Goal: Transaction & Acquisition: Purchase product/service

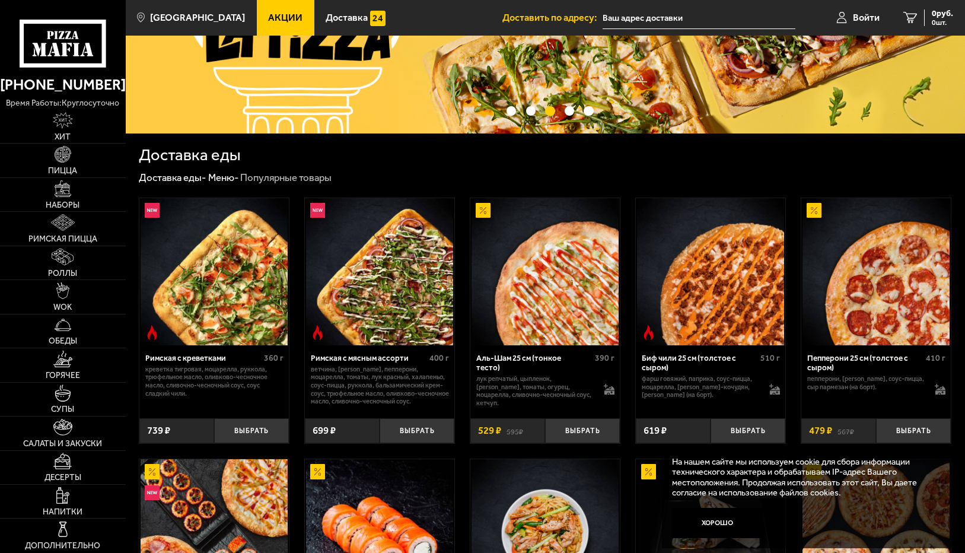
scroll to position [119, 0]
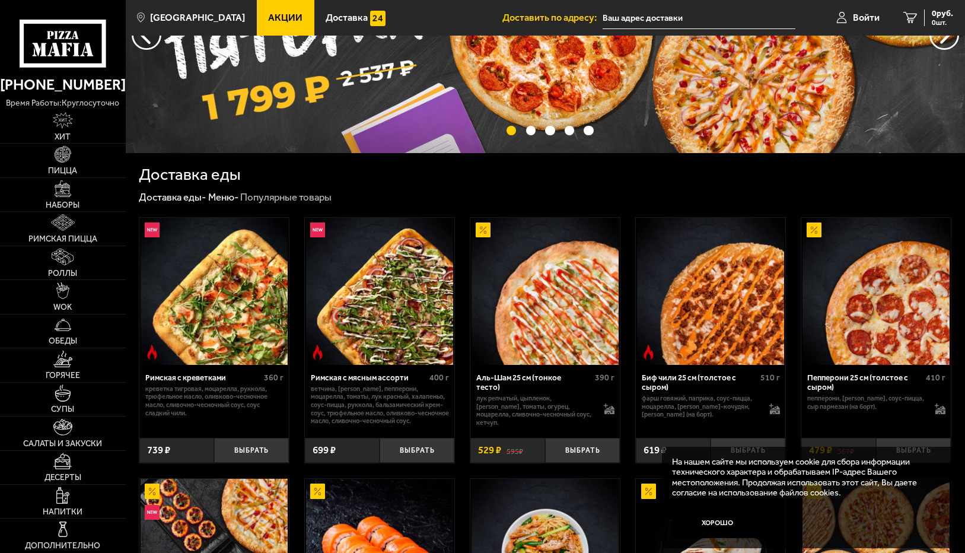
click at [587, 355] on img at bounding box center [545, 291] width 147 height 147
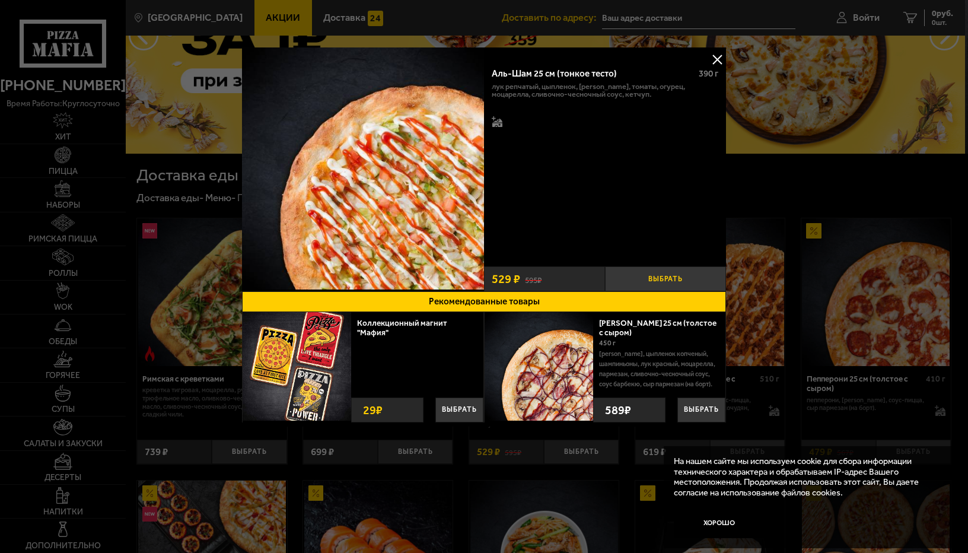
click at [673, 281] on button "Выбрать" at bounding box center [665, 278] width 121 height 25
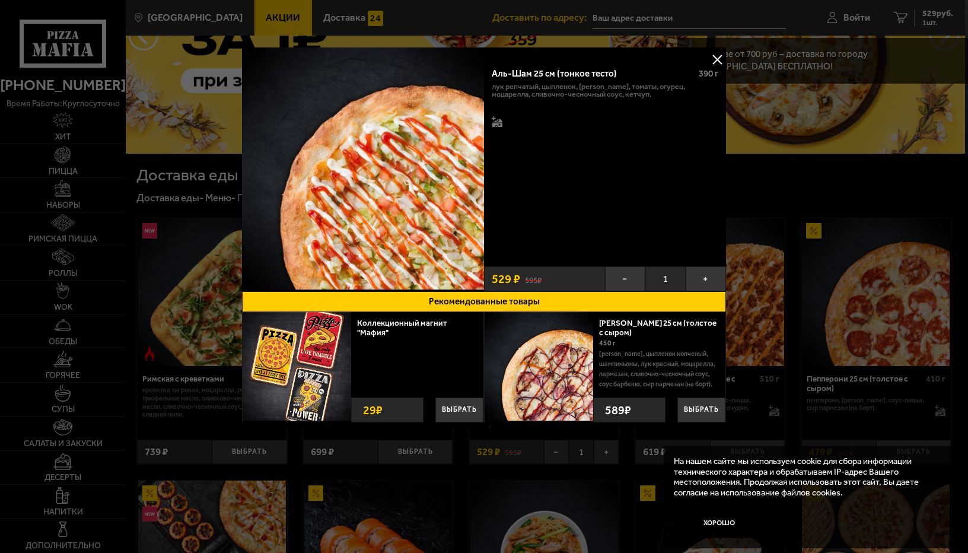
click at [720, 62] on button at bounding box center [717, 59] width 18 height 18
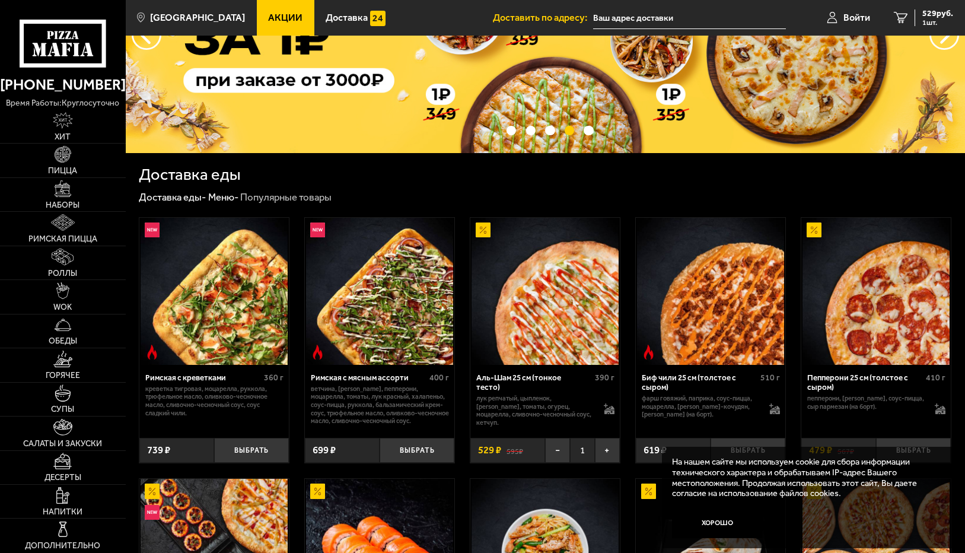
click at [840, 381] on div "Пепперони 25 см (толстое с сыром)" at bounding box center [865, 383] width 116 height 20
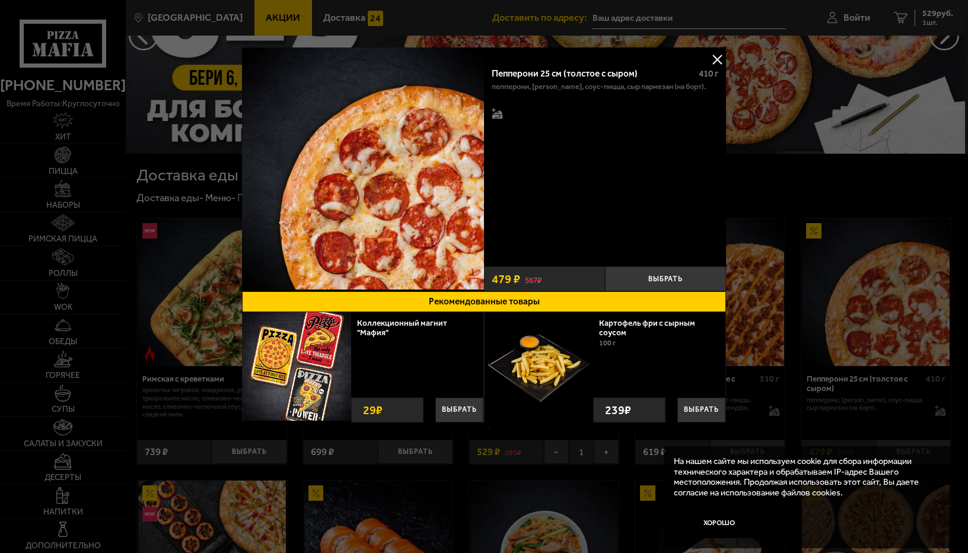
click at [717, 58] on button at bounding box center [717, 59] width 18 height 18
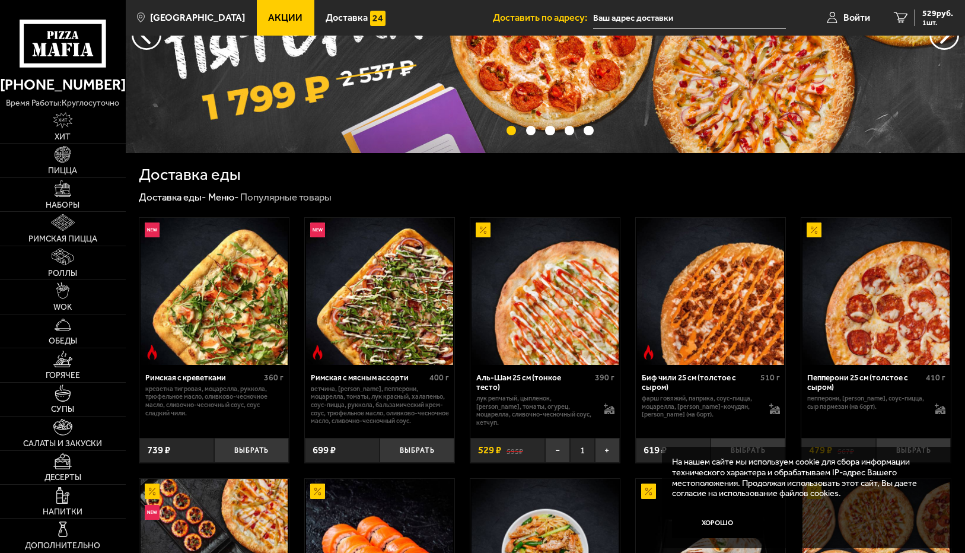
click at [855, 399] on p "пепперони, [PERSON_NAME], соус-пицца, сыр пармезан (на борт)." at bounding box center [865, 403] width 117 height 16
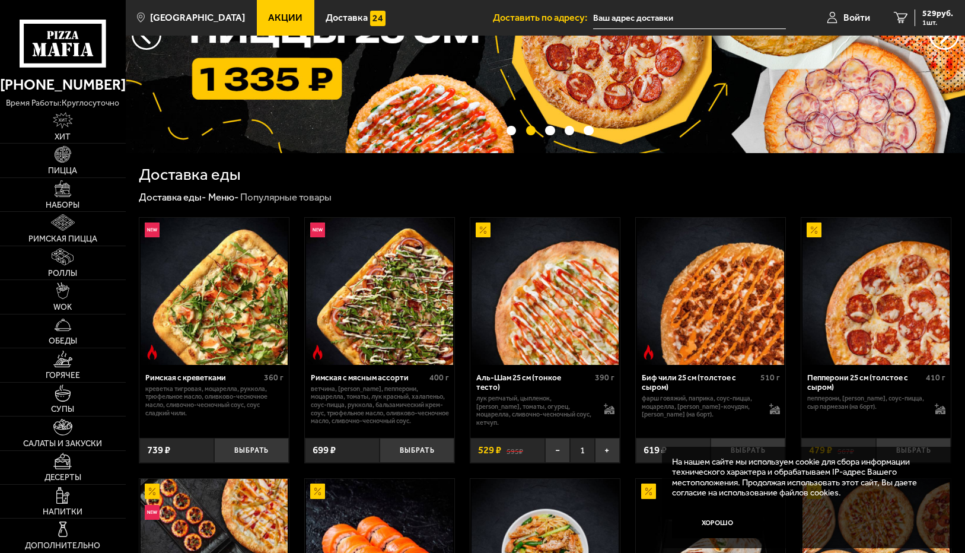
click at [872, 378] on div "Пепперони 25 см (толстое с сыром)" at bounding box center [865, 383] width 116 height 20
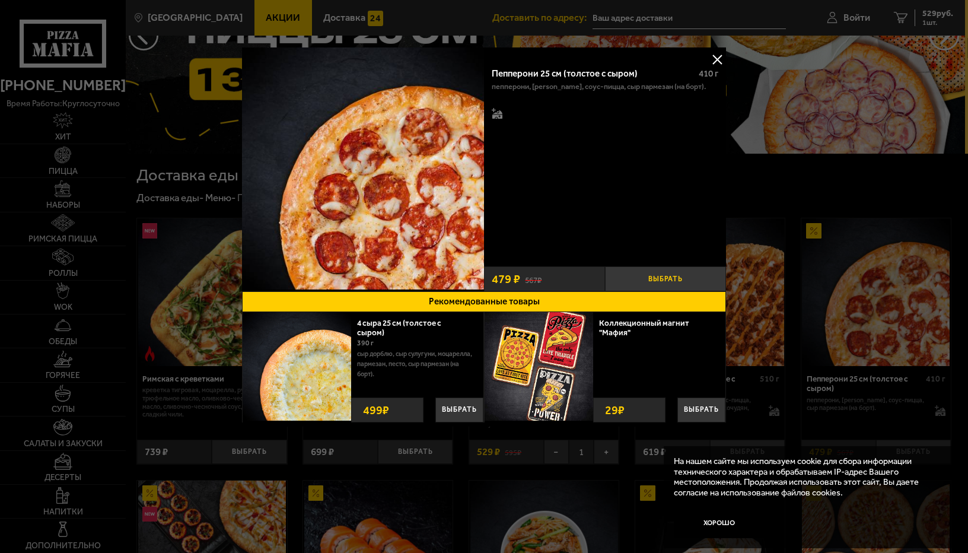
drag, startPoint x: 668, startPoint y: 279, endPoint x: 687, endPoint y: 284, distance: 19.7
click at [668, 283] on button "Выбрать" at bounding box center [665, 278] width 121 height 25
click at [722, 61] on button at bounding box center [717, 59] width 18 height 18
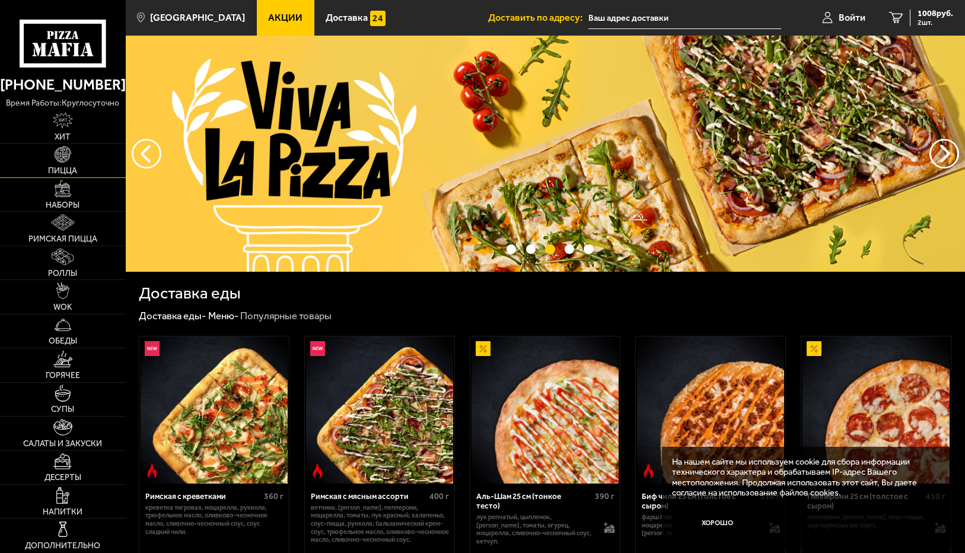
click at [63, 155] on img at bounding box center [63, 154] width 17 height 17
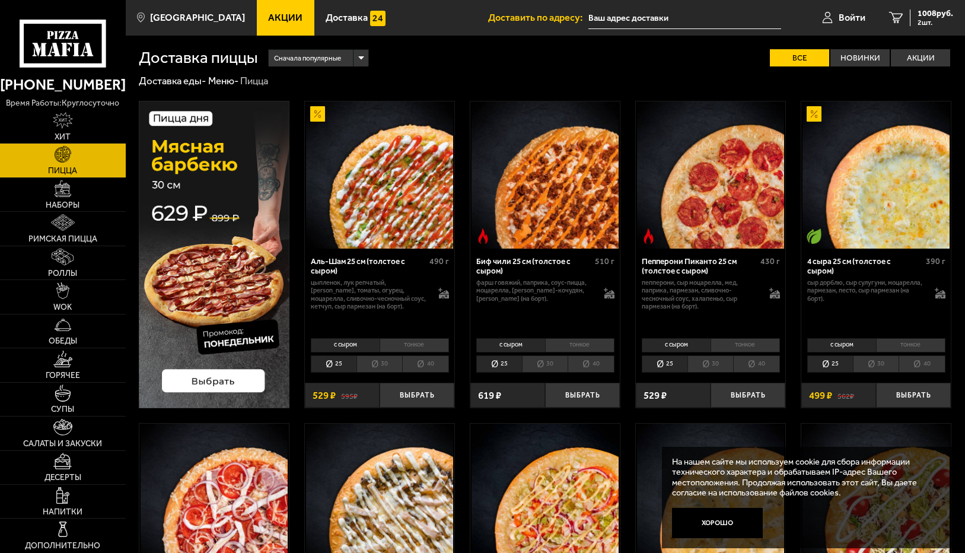
click at [866, 359] on li "30" at bounding box center [876, 363] width 46 height 17
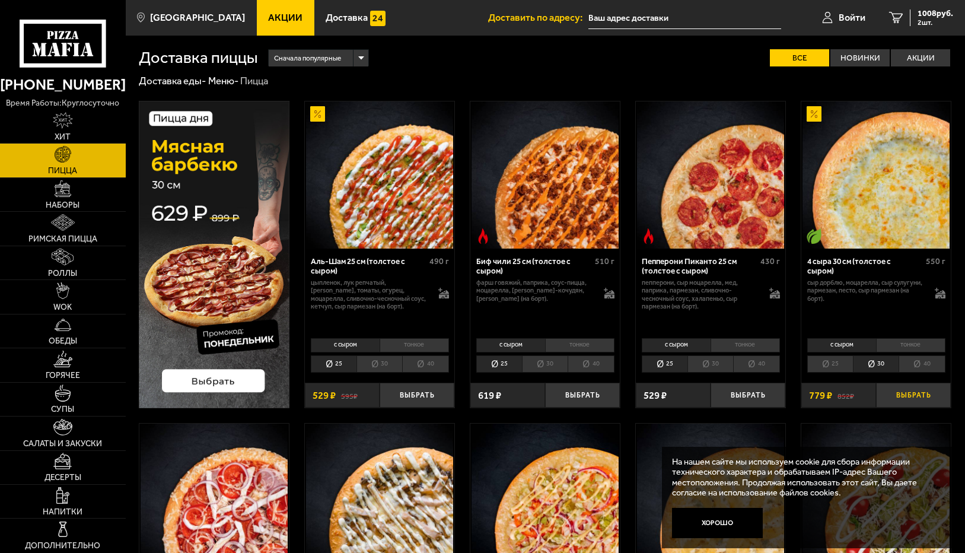
click at [930, 393] on button "Выбрать" at bounding box center [913, 395] width 75 height 25
click at [384, 364] on li "30" at bounding box center [380, 363] width 46 height 17
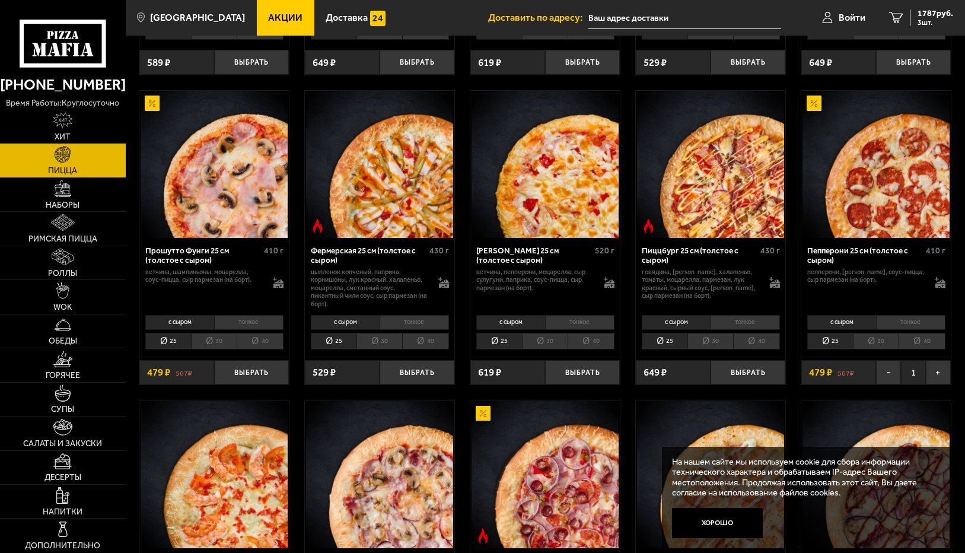
scroll to position [297, 0]
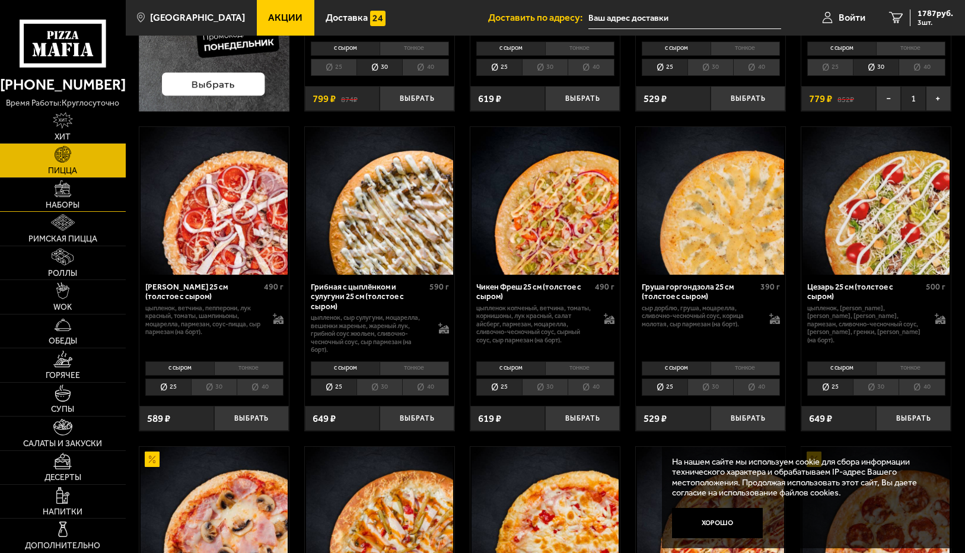
click at [61, 193] on img at bounding box center [63, 188] width 17 height 17
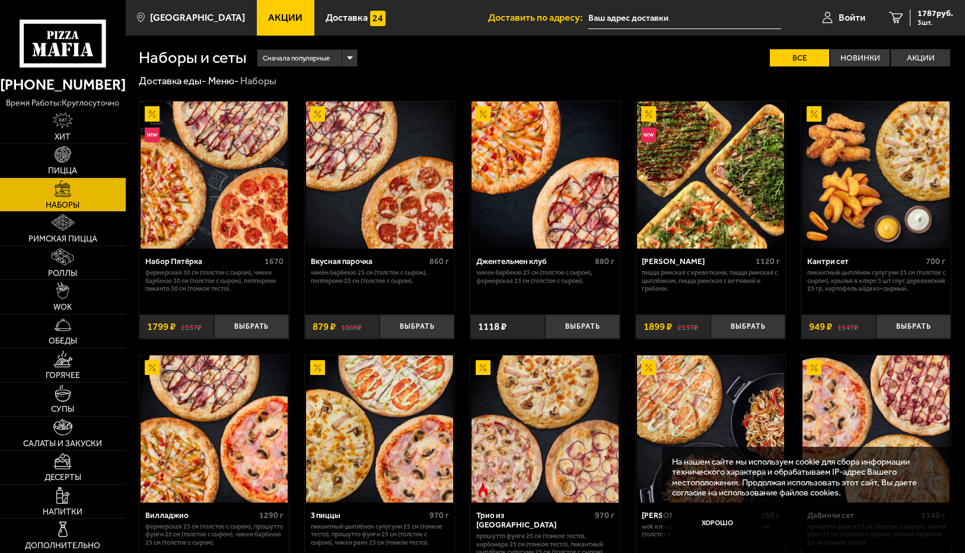
click at [190, 238] on img at bounding box center [214, 174] width 147 height 147
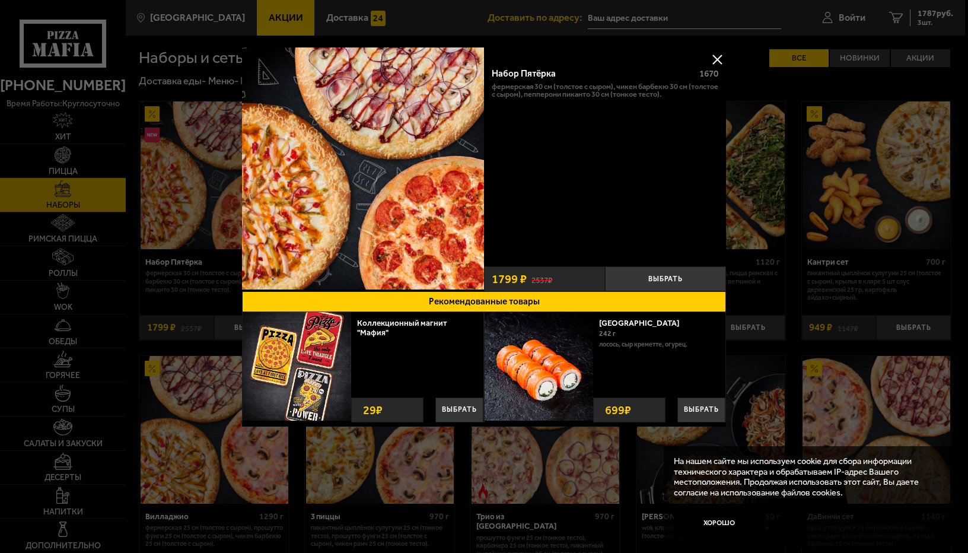
click at [714, 60] on button at bounding box center [717, 59] width 18 height 18
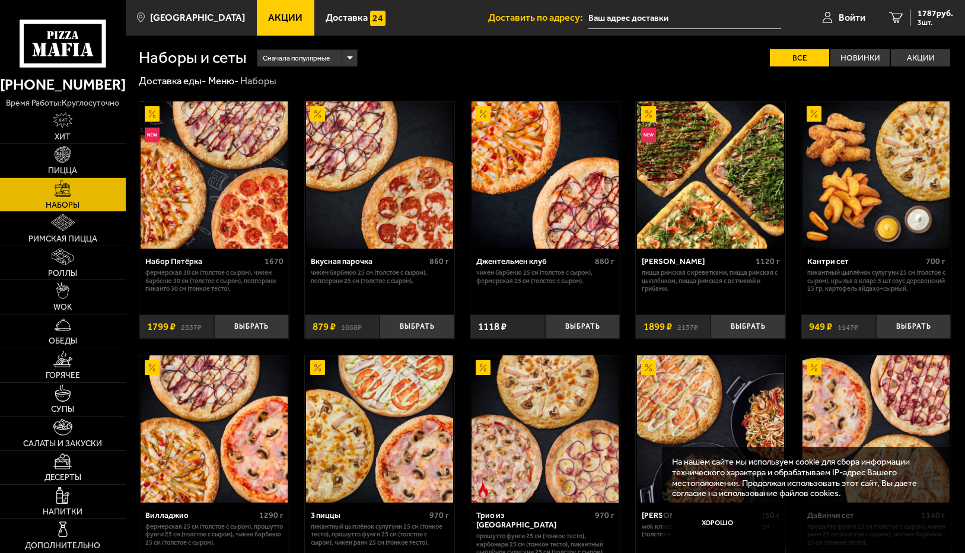
click at [424, 241] on img at bounding box center [379, 174] width 147 height 147
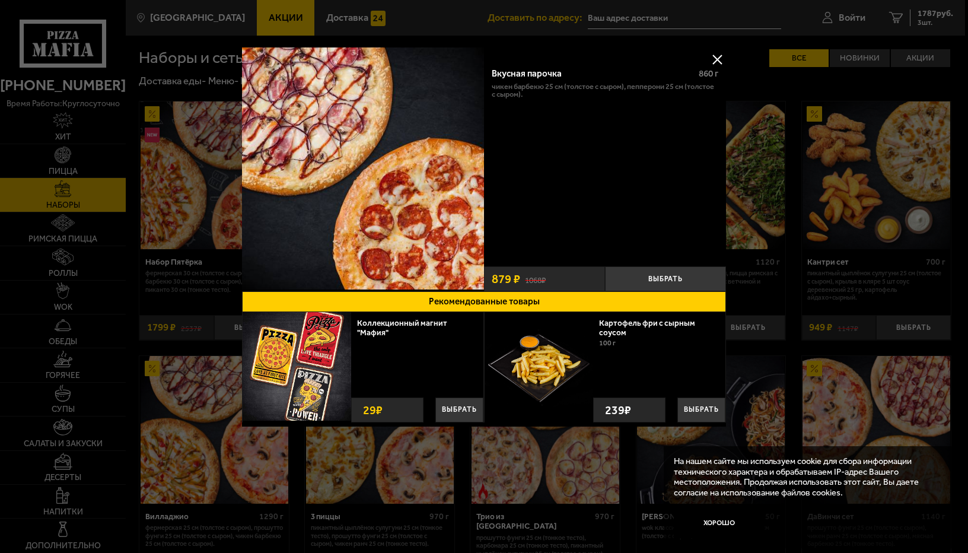
click at [713, 56] on button at bounding box center [717, 59] width 18 height 18
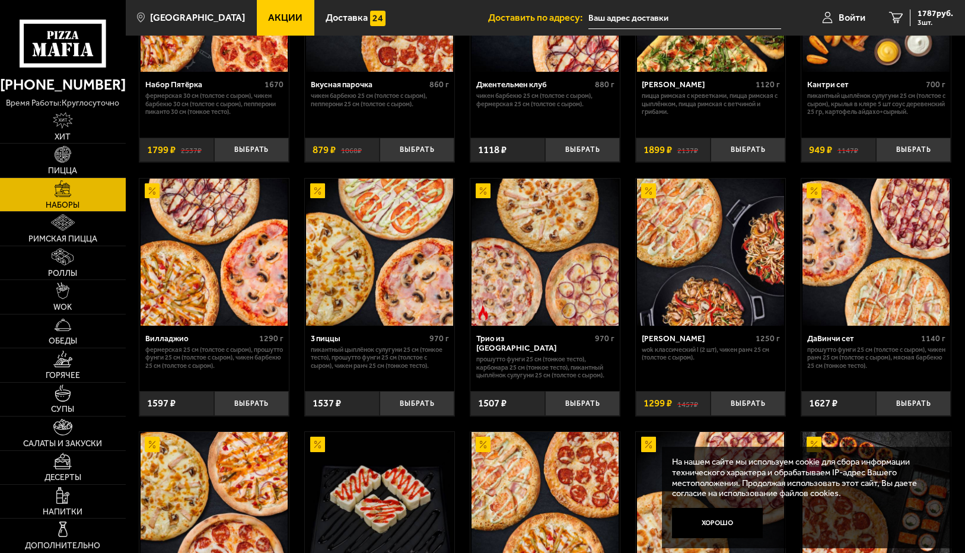
scroll to position [178, 0]
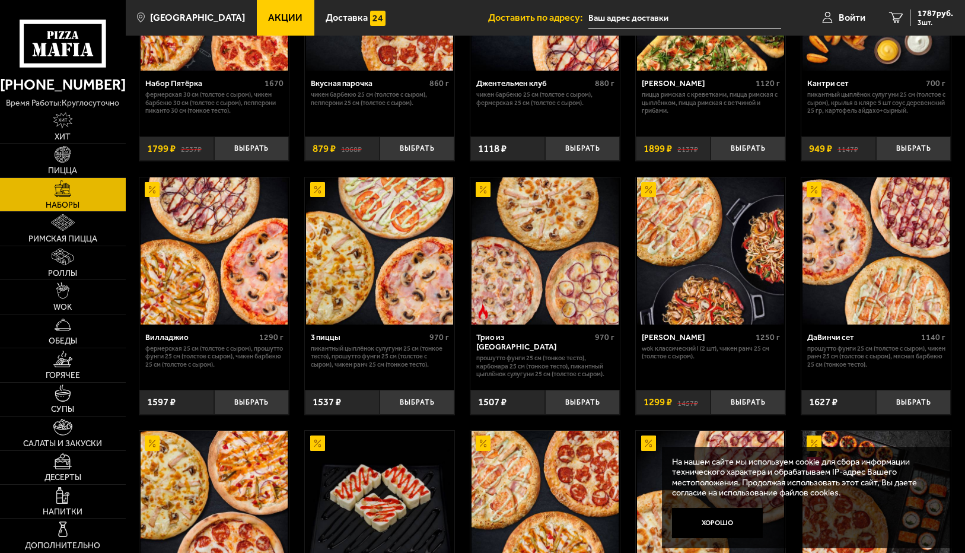
click at [195, 338] on div "Вилладжио" at bounding box center [200, 336] width 111 height 9
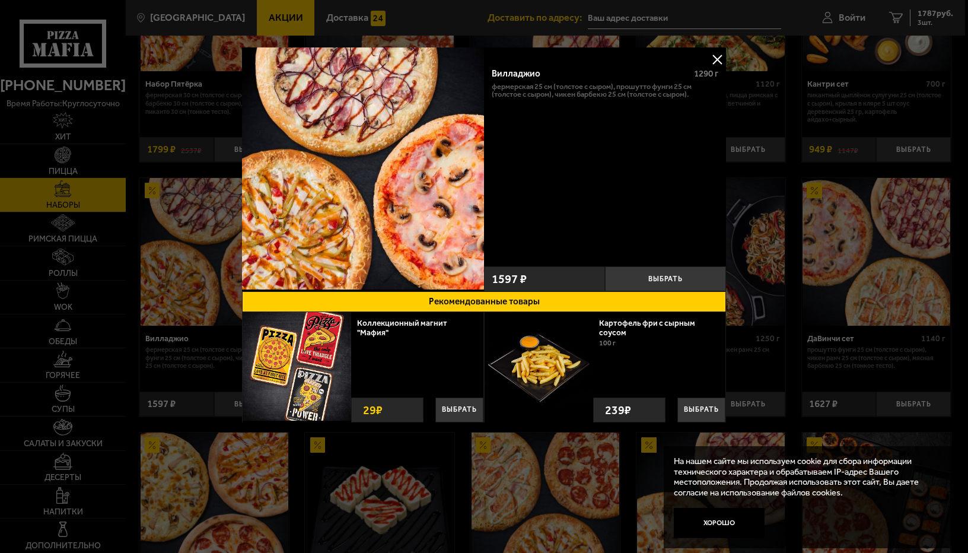
click at [720, 61] on button at bounding box center [717, 59] width 18 height 18
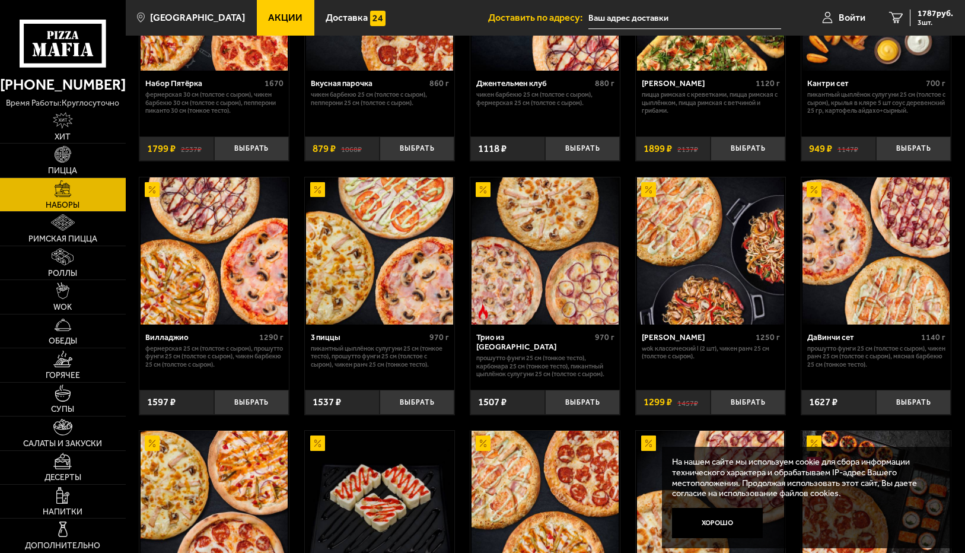
click at [514, 338] on div "Трио из [GEOGRAPHIC_DATA]" at bounding box center [534, 342] width 116 height 20
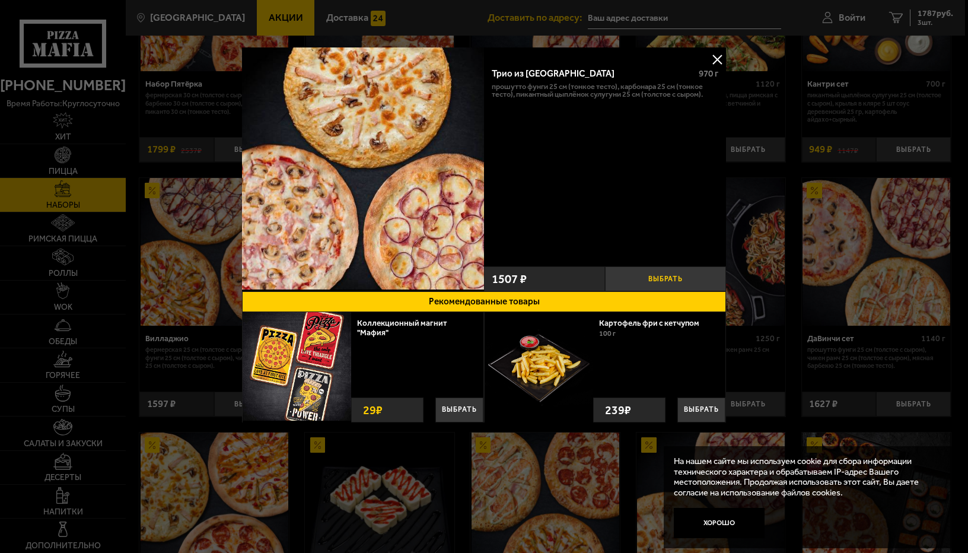
click at [649, 275] on button "Выбрать" at bounding box center [665, 278] width 121 height 25
click at [721, 61] on button at bounding box center [717, 59] width 18 height 18
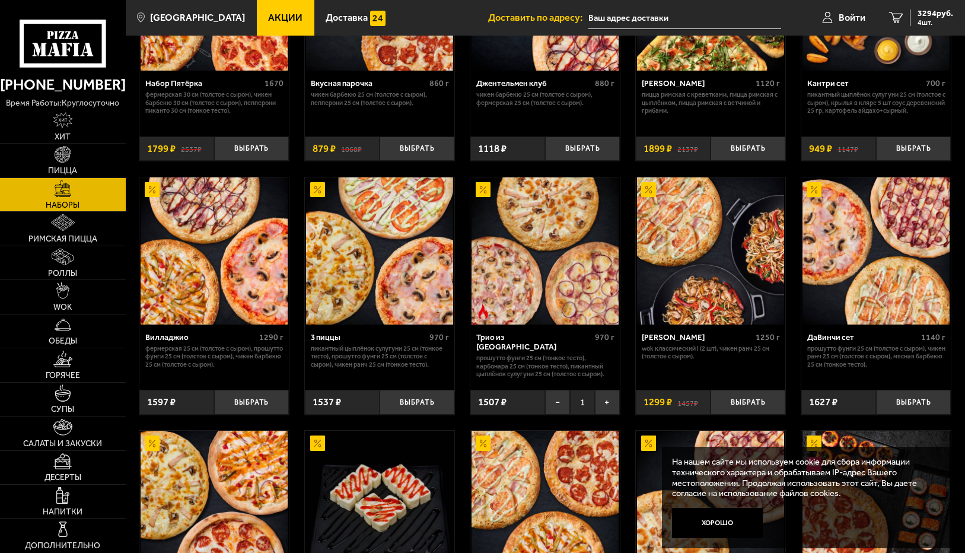
click at [836, 335] on div "ДаВинчи сет" at bounding box center [862, 336] width 111 height 9
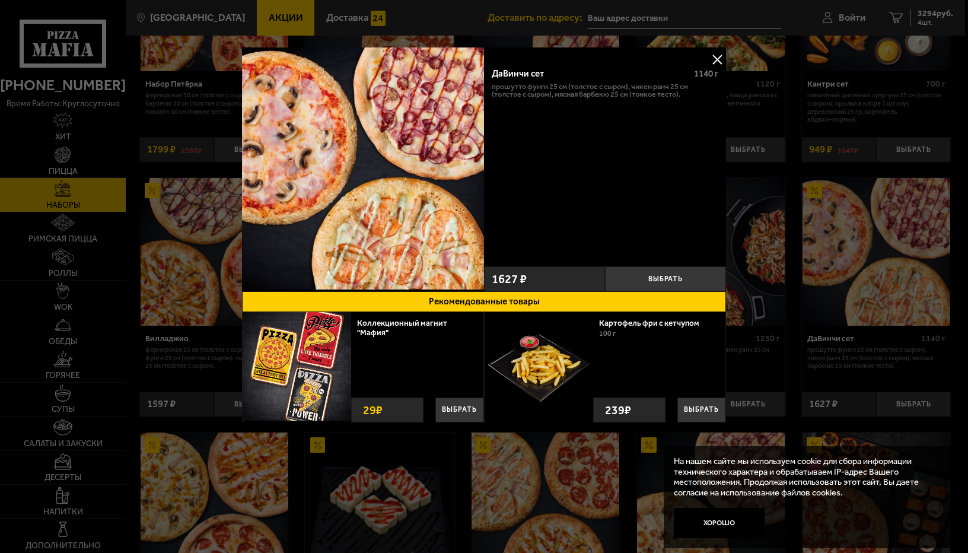
click at [719, 50] on div "ДаВинчи сет 1140 г Прошутто Фунги 25 см (толстое с сыром), Чикен Ранч 25 см (то…" at bounding box center [605, 169] width 242 height 244
click at [712, 59] on button at bounding box center [717, 59] width 18 height 18
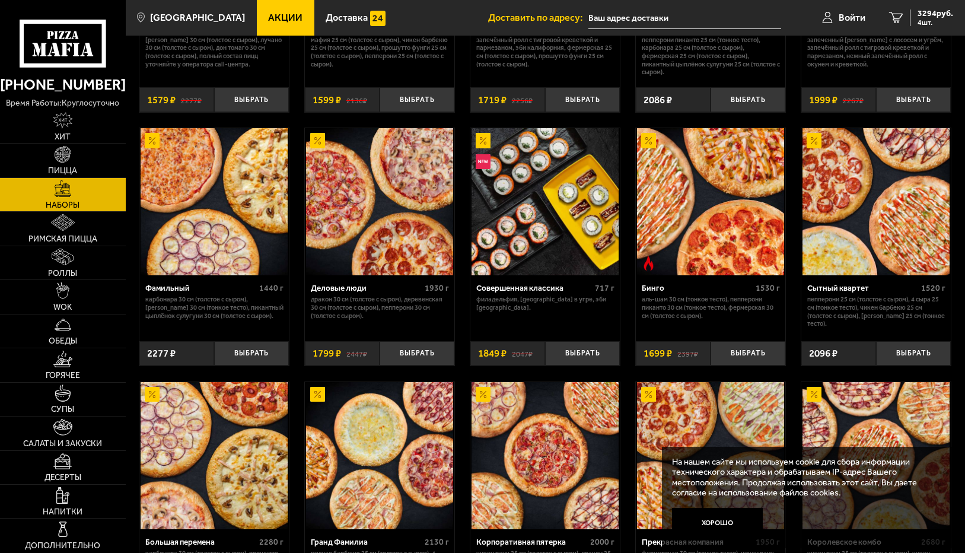
scroll to position [949, 0]
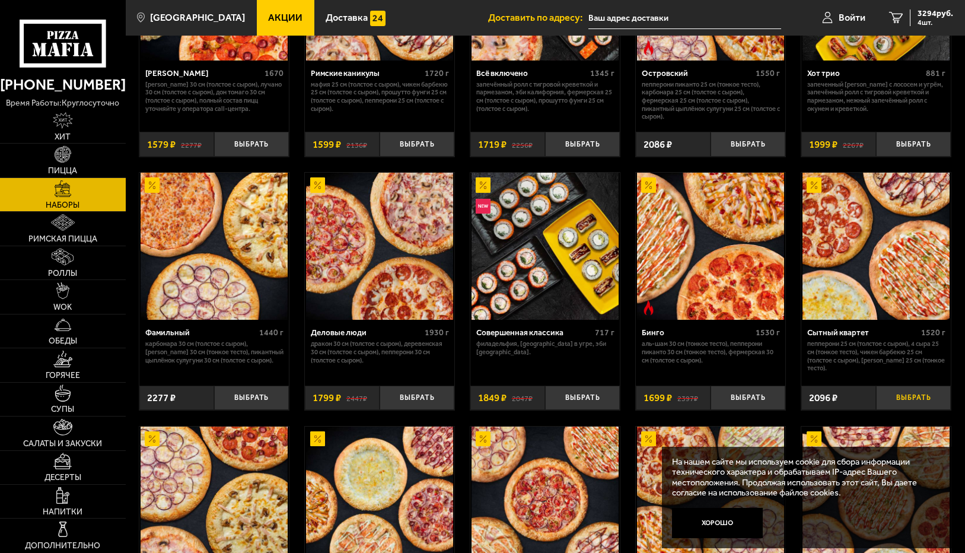
click at [918, 403] on button "Выбрать" at bounding box center [913, 398] width 75 height 25
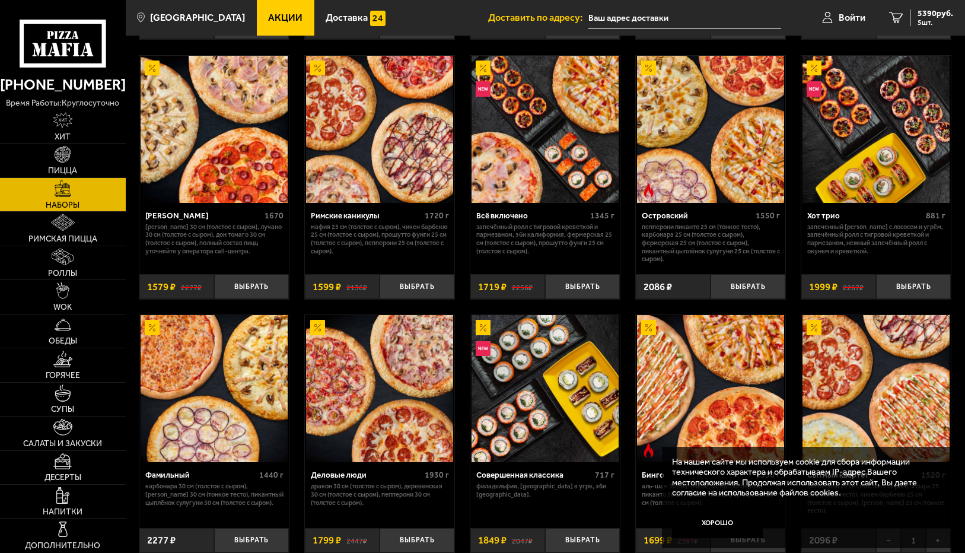
scroll to position [593, 0]
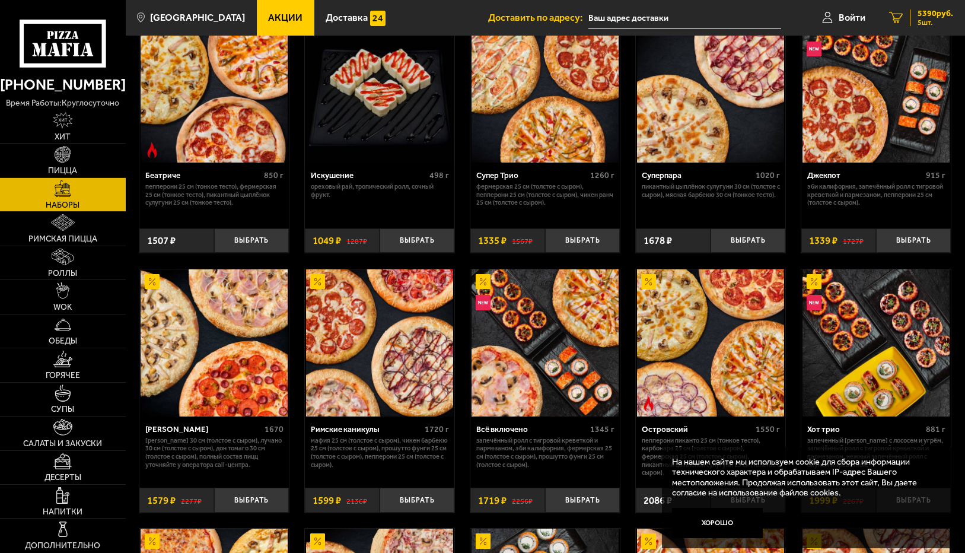
click at [938, 17] on span "5390 руб." at bounding box center [936, 13] width 36 height 8
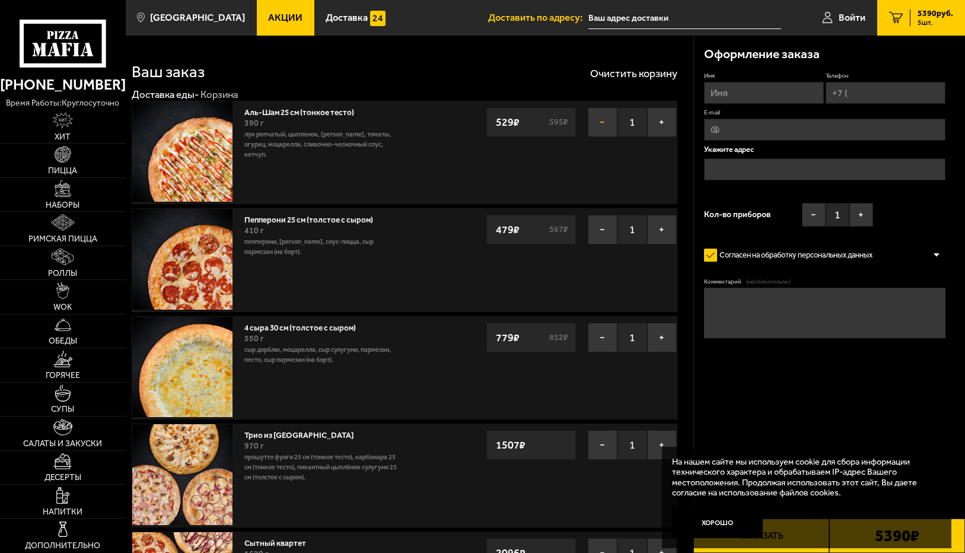
click at [604, 124] on button "−" at bounding box center [603, 122] width 30 height 30
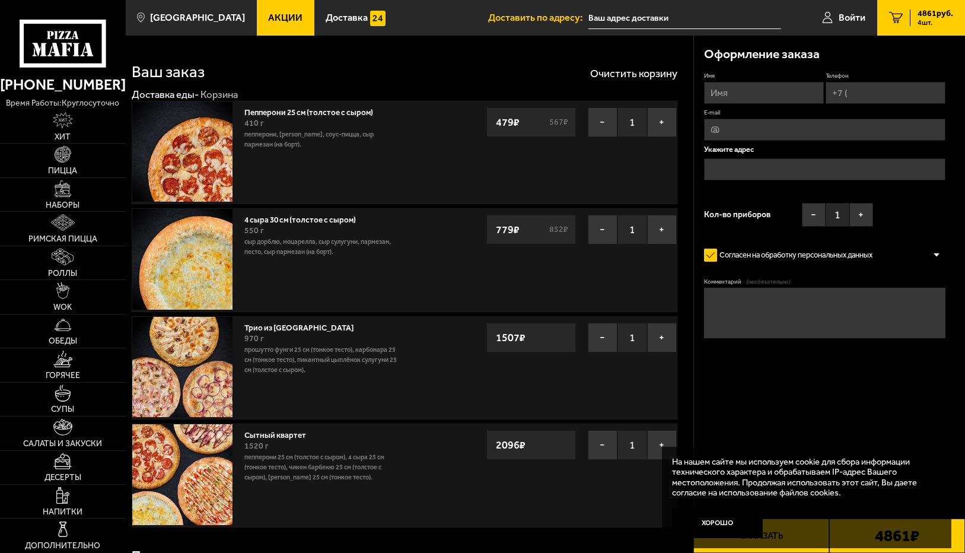
click at [604, 124] on button "−" at bounding box center [603, 122] width 30 height 30
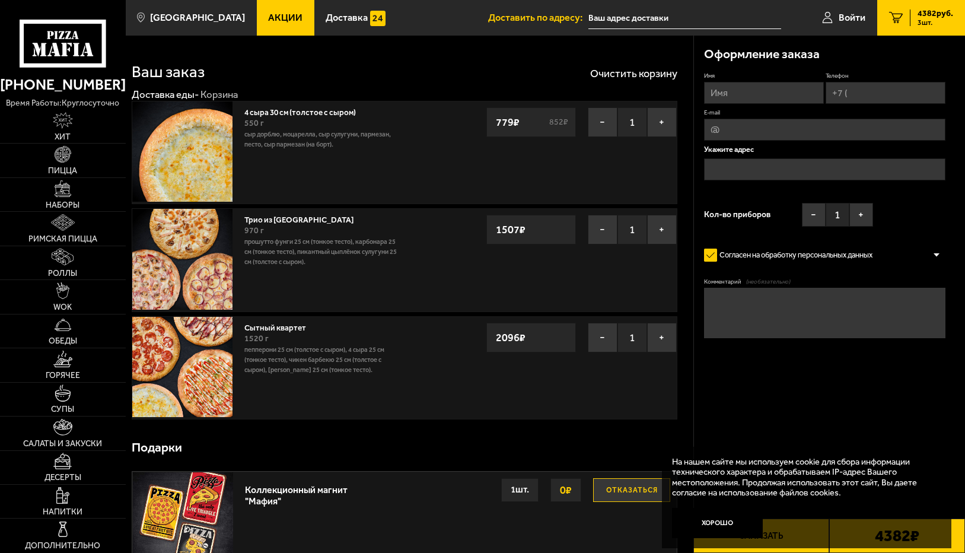
click at [604, 124] on button "−" at bounding box center [603, 122] width 30 height 30
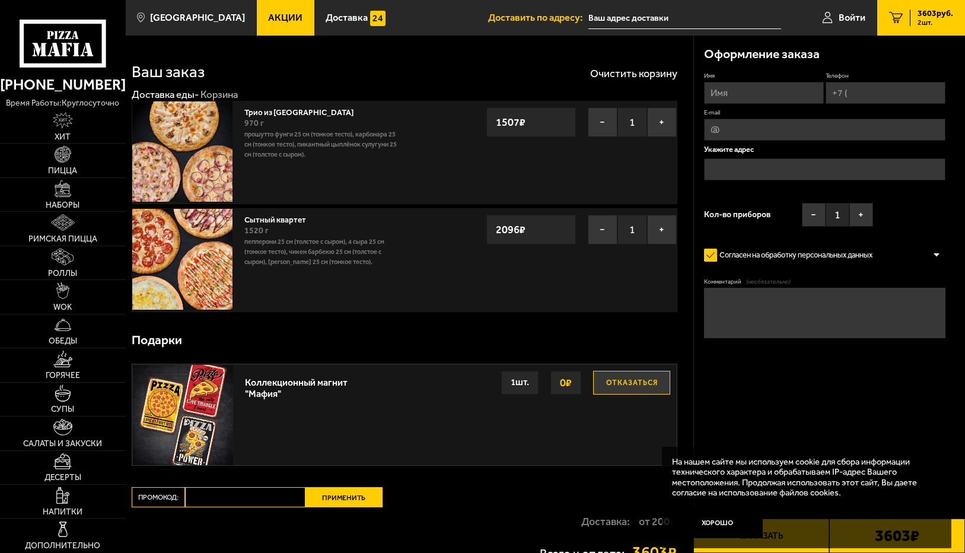
click at [604, 124] on button "−" at bounding box center [603, 122] width 30 height 30
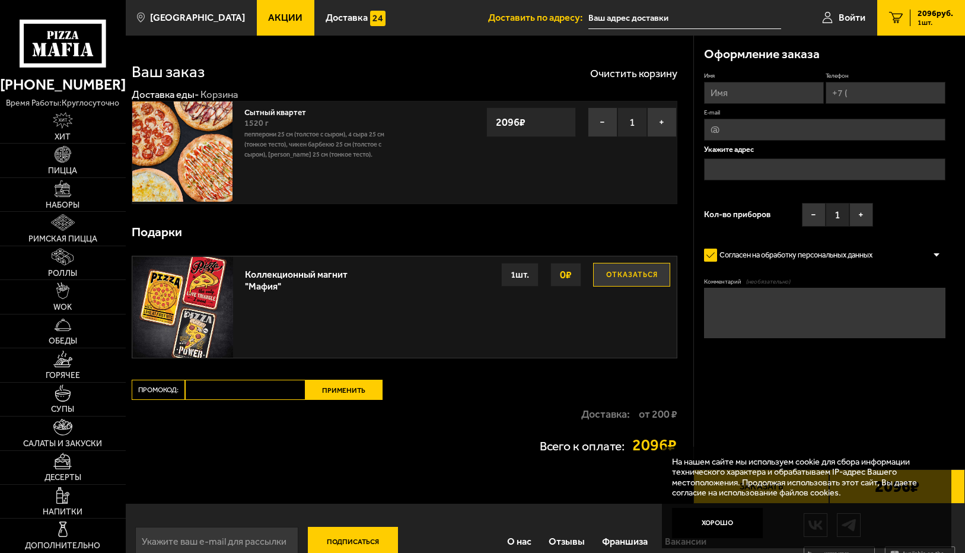
click at [727, 93] on input "Имя" at bounding box center [764, 93] width 120 height 22
type input "[PERSON_NAME]"
type input "[PHONE_NUMBER]"
type input "[EMAIL_ADDRESS][DOMAIN_NAME]"
click at [745, 164] on input "text" at bounding box center [824, 170] width 241 height 22
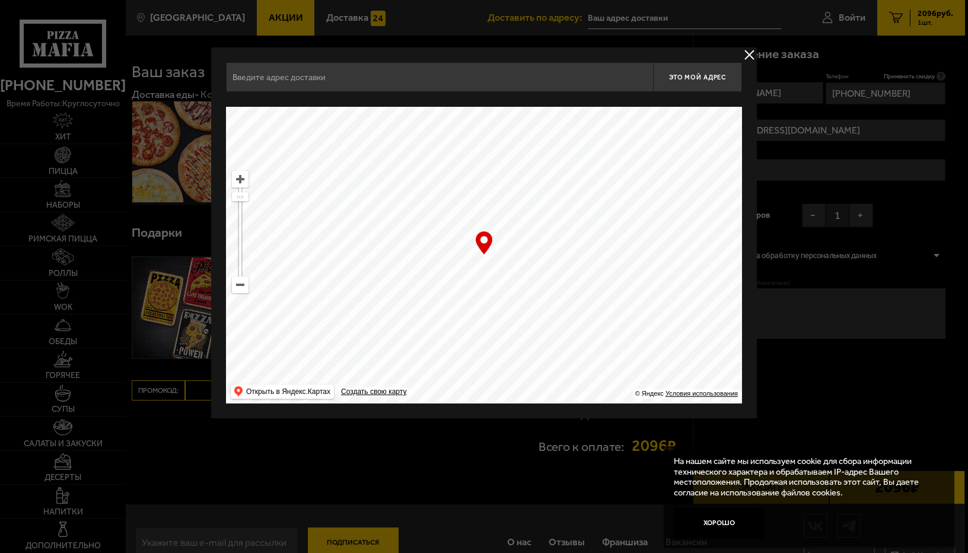
click at [396, 68] on input "text" at bounding box center [439, 77] width 427 height 30
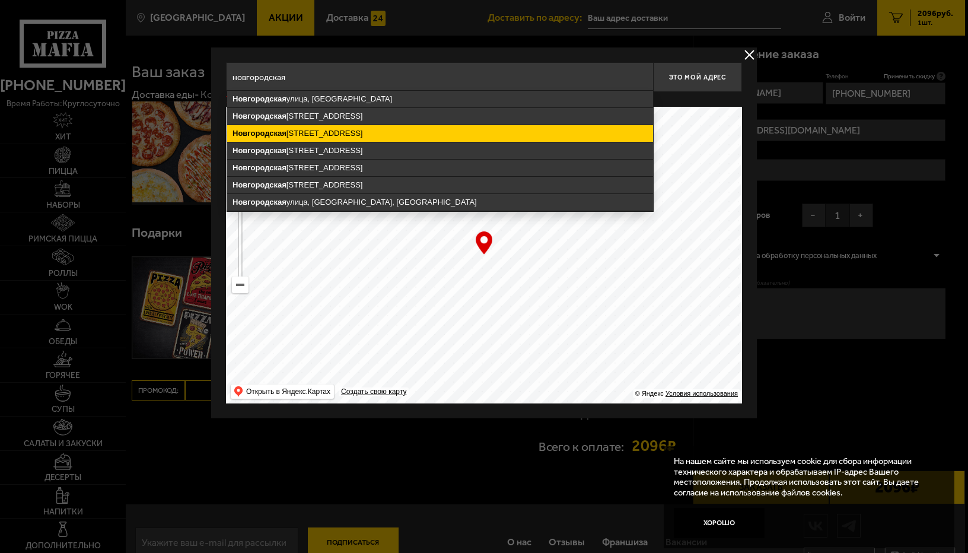
click at [426, 136] on ymaps "[STREET_ADDRESS]" at bounding box center [440, 133] width 426 height 17
type input "[STREET_ADDRESS]"
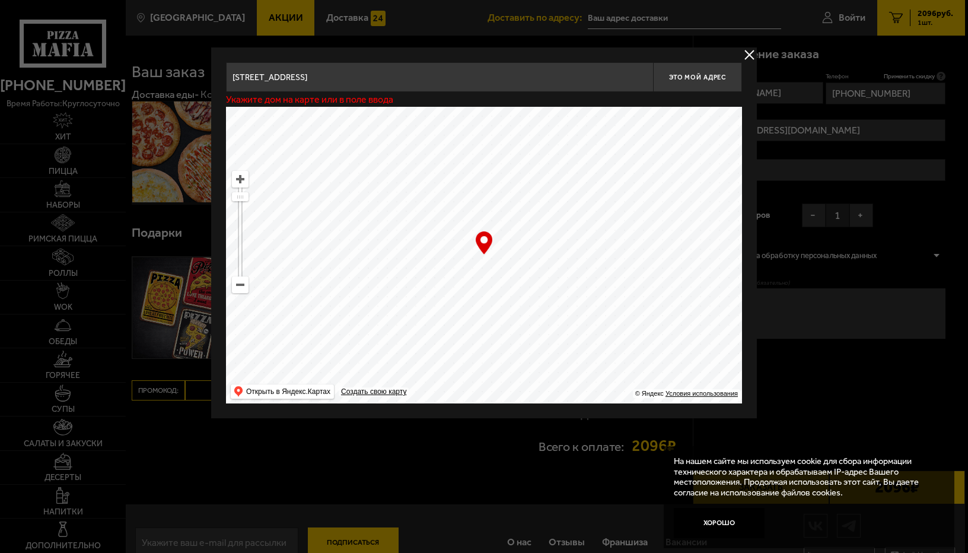
type input "[STREET_ADDRESS]"
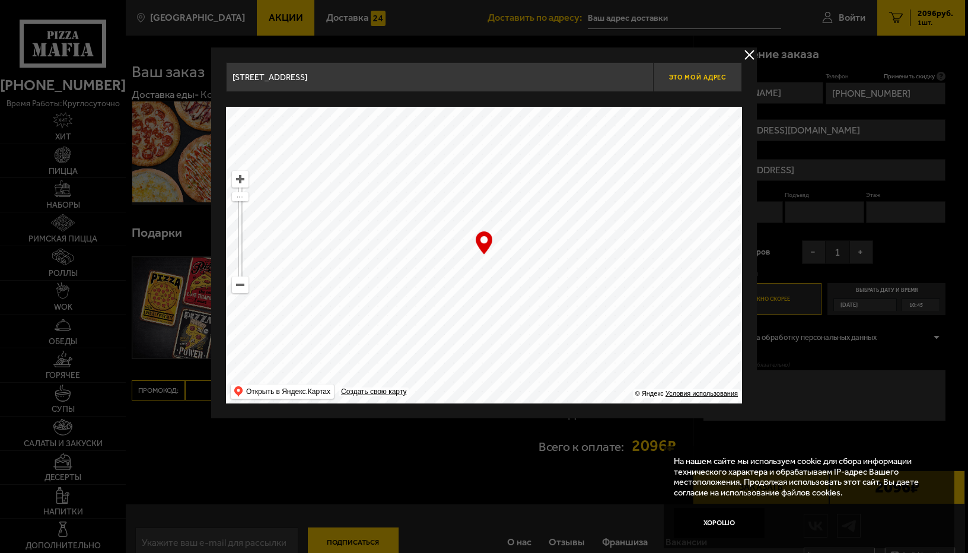
click at [693, 79] on span "Это мой адрес" at bounding box center [697, 78] width 57 height 8
type input "[STREET_ADDRESS]"
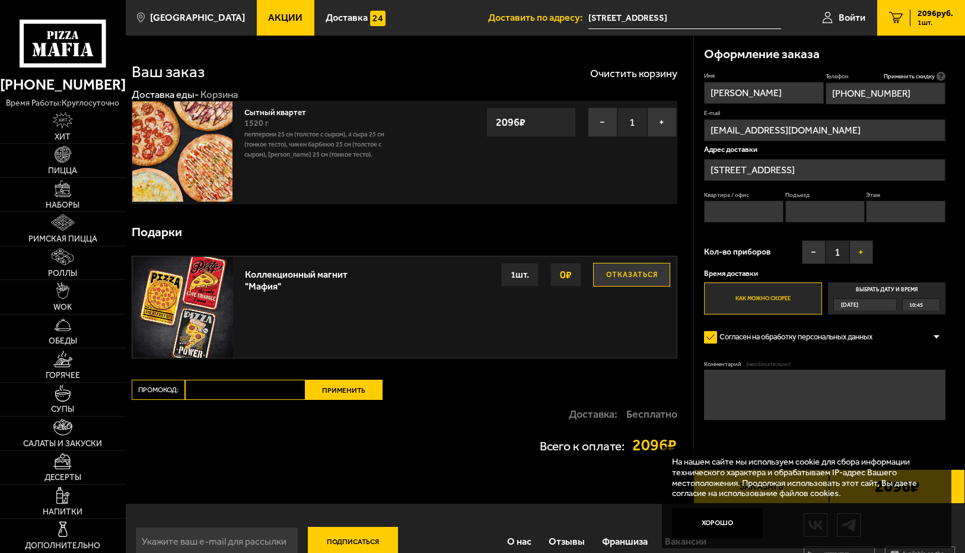
click at [863, 256] on button "+" at bounding box center [862, 252] width 24 height 24
click at [751, 295] on label "Как можно скорее" at bounding box center [762, 298] width 117 height 32
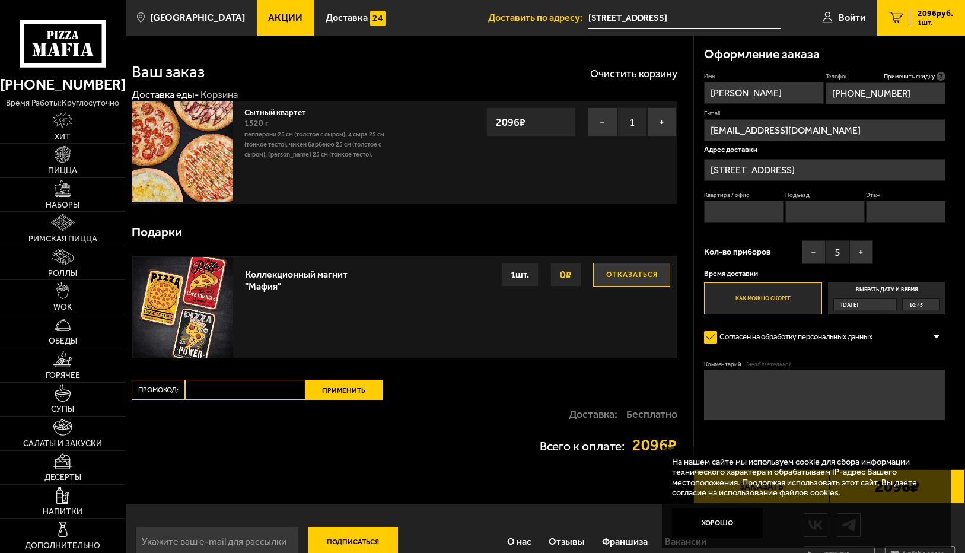
click at [0, 0] on input "Как можно скорее" at bounding box center [0, 0] width 0 height 0
click at [925, 303] on div "10:45" at bounding box center [921, 304] width 37 height 11
click at [0, 0] on input "Выбрать дату и время [DATE] 10:45" at bounding box center [0, 0] width 0 height 0
click at [909, 291] on label "Выбрать дату и время [DATE] 10:45" at bounding box center [886, 298] width 117 height 32
click at [920, 302] on span "10:45" at bounding box center [916, 304] width 14 height 11
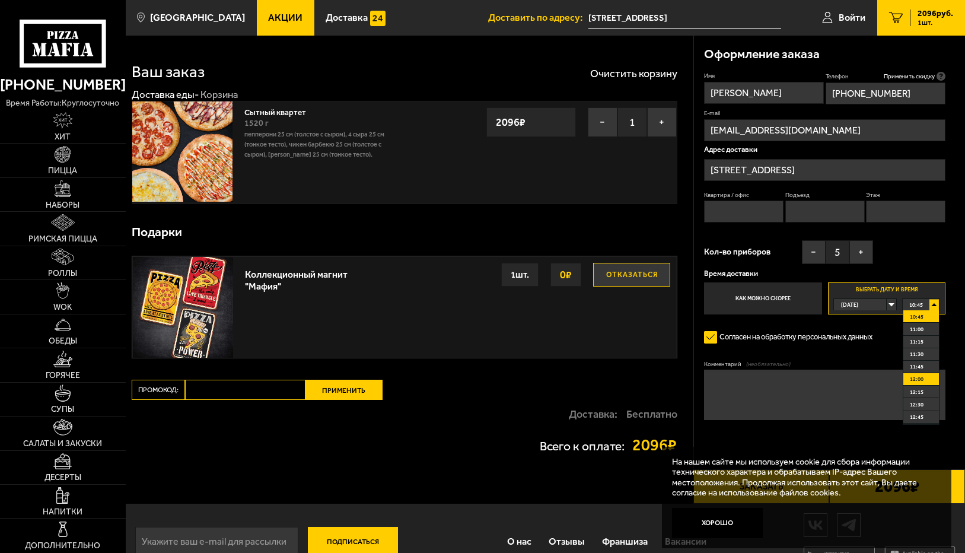
click at [928, 381] on li "12:00" at bounding box center [922, 379] width 36 height 12
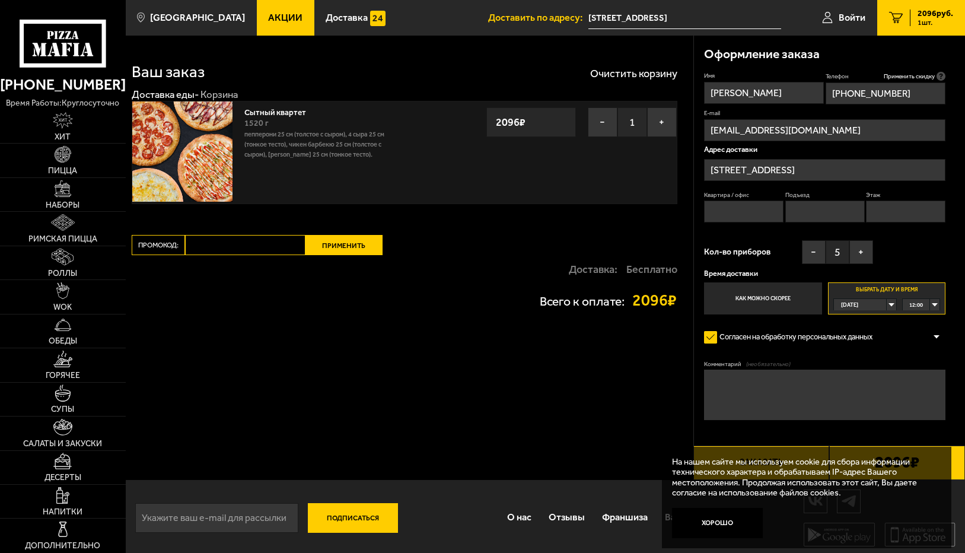
click at [741, 395] on textarea "Комментарий (необязательно)" at bounding box center [824, 395] width 241 height 50
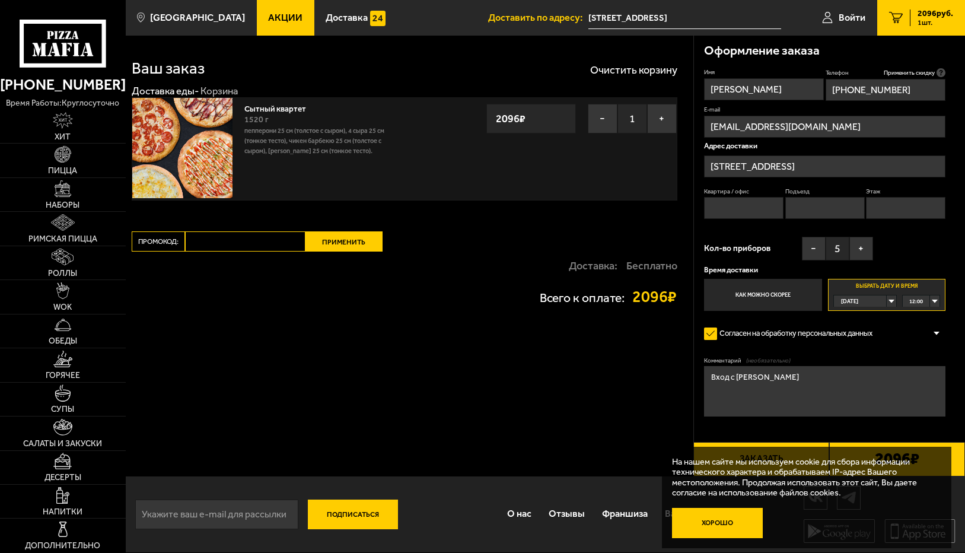
type textarea "Вход с [PERSON_NAME]"
click at [729, 524] on button "Хорошо" at bounding box center [717, 523] width 91 height 30
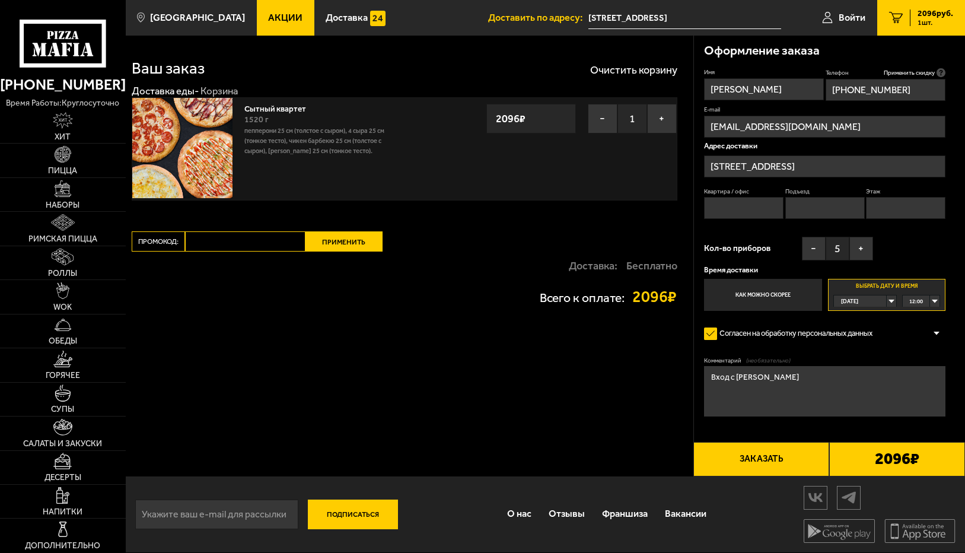
click at [780, 457] on button "Заказать" at bounding box center [762, 459] width 136 height 34
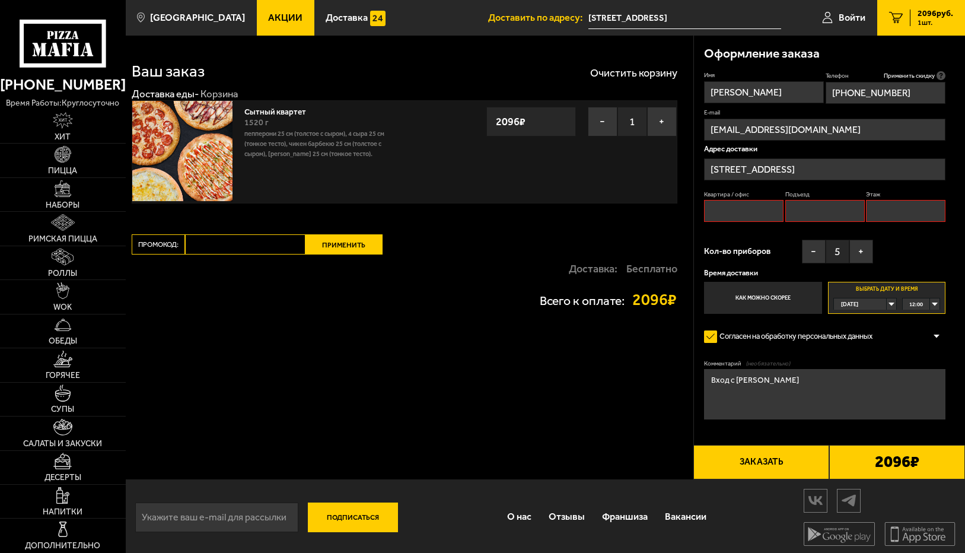
scroll to position [0, 0]
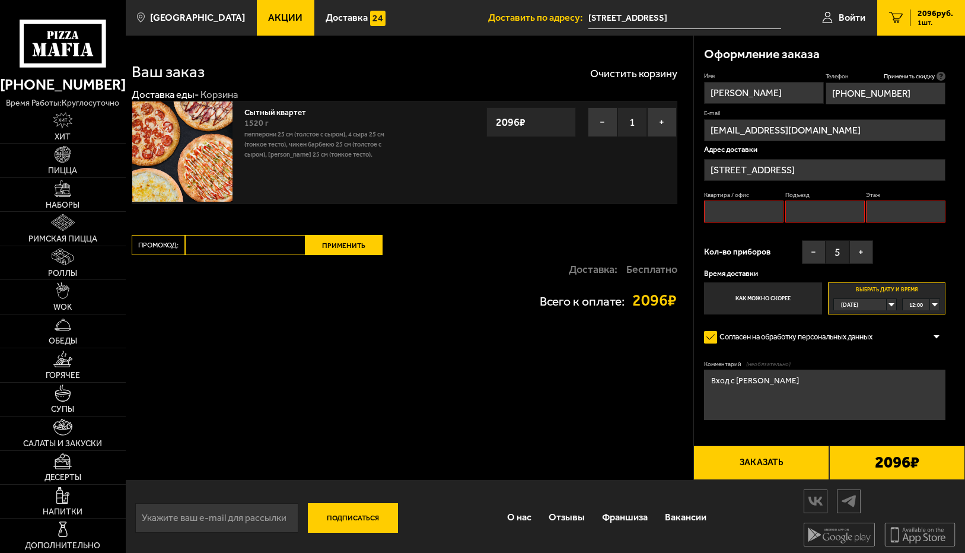
click at [745, 213] on input "Квартира / офис" at bounding box center [743, 212] width 79 height 22
type input "офис"
type input "1"
click at [739, 465] on button "Заказать" at bounding box center [762, 463] width 136 height 34
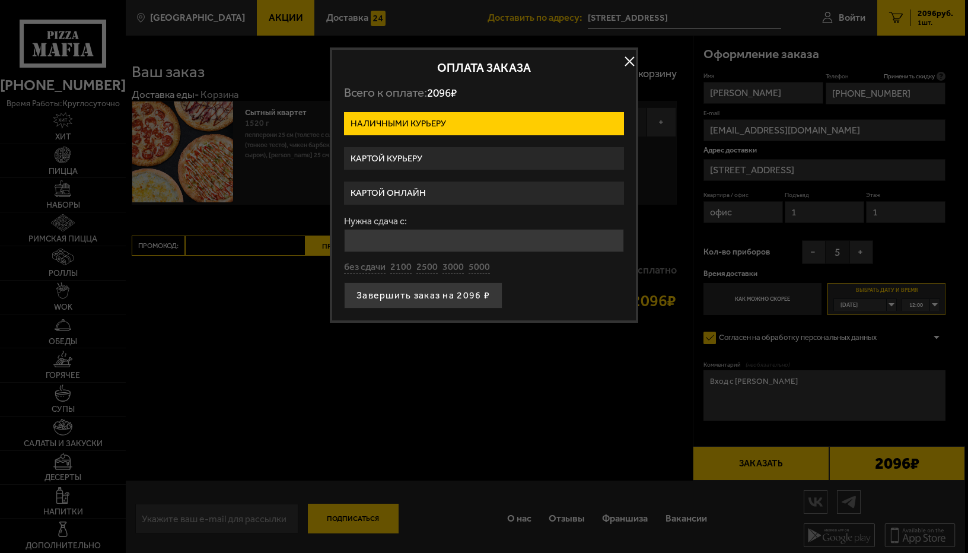
click at [411, 155] on label "Картой курьеру" at bounding box center [484, 158] width 280 height 23
click at [0, 0] on input "Картой курьеру" at bounding box center [0, 0] width 0 height 0
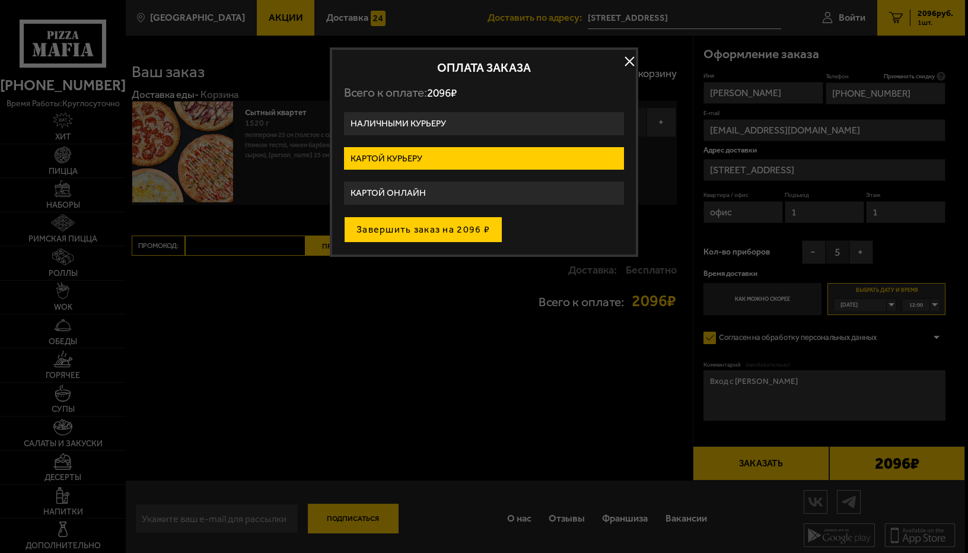
click at [401, 231] on button "Завершить заказ на 2096 ₽" at bounding box center [423, 230] width 158 height 26
